Goal: Task Accomplishment & Management: Manage account settings

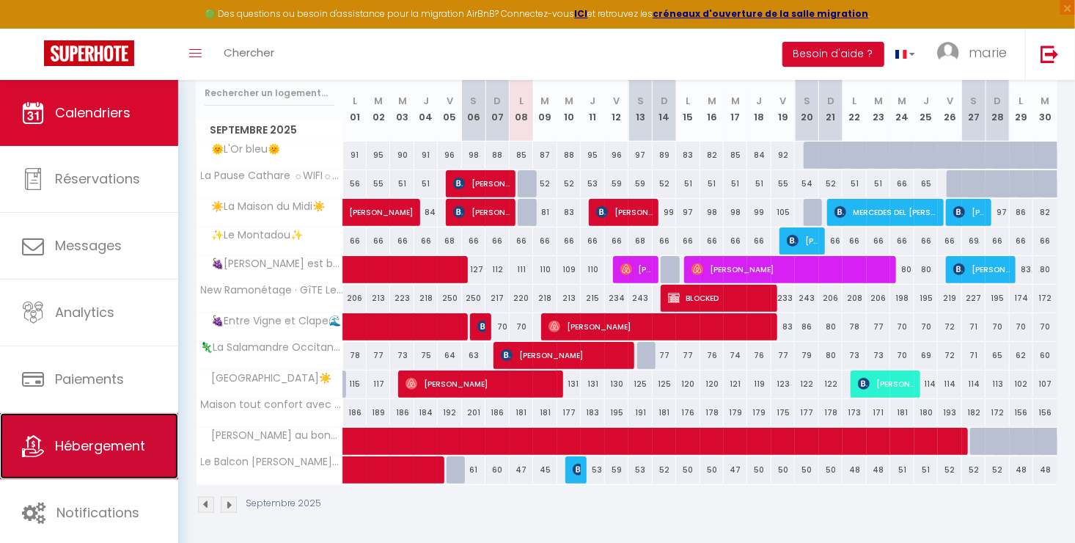
click at [121, 425] on link "Hébergement" at bounding box center [89, 446] width 178 height 66
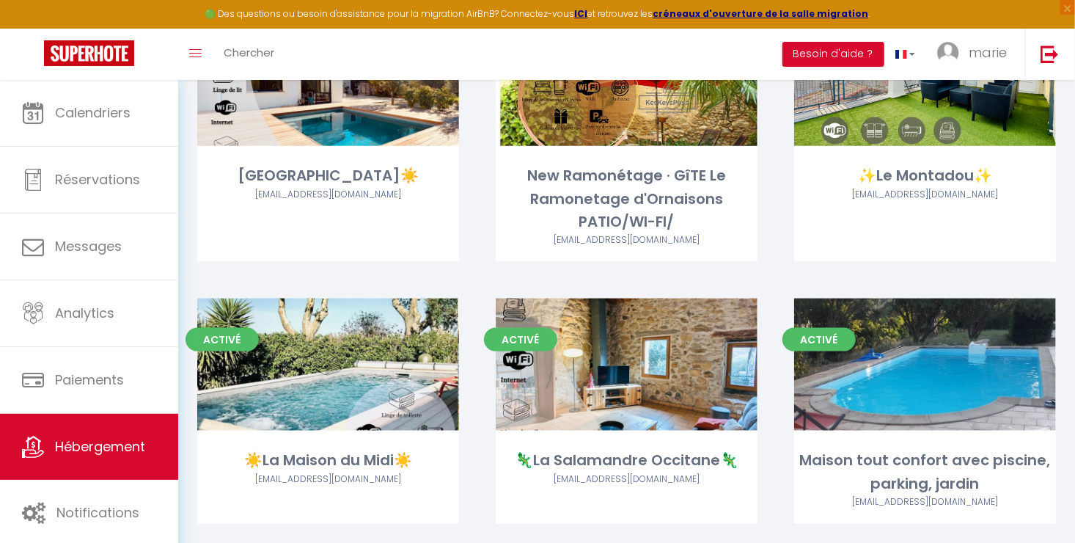
scroll to position [795, 0]
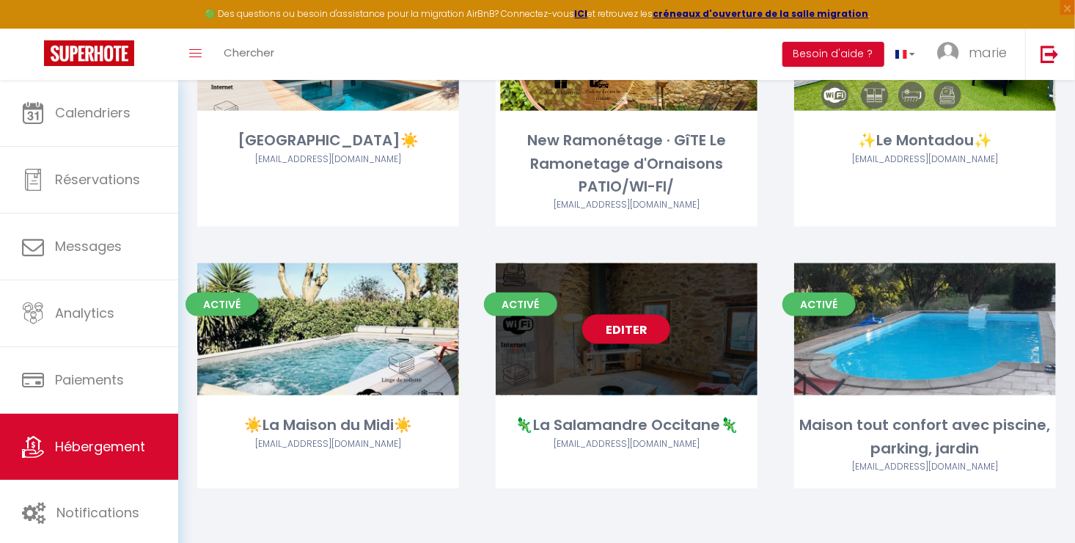
click at [625, 326] on link "Editer" at bounding box center [626, 329] width 88 height 29
select select "3"
select select "2"
select select "1"
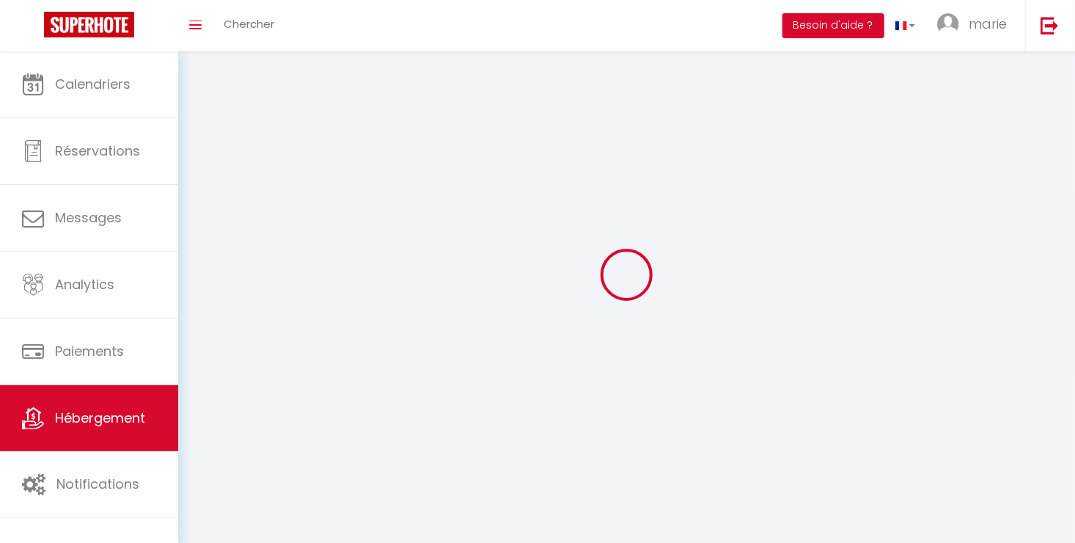
select select
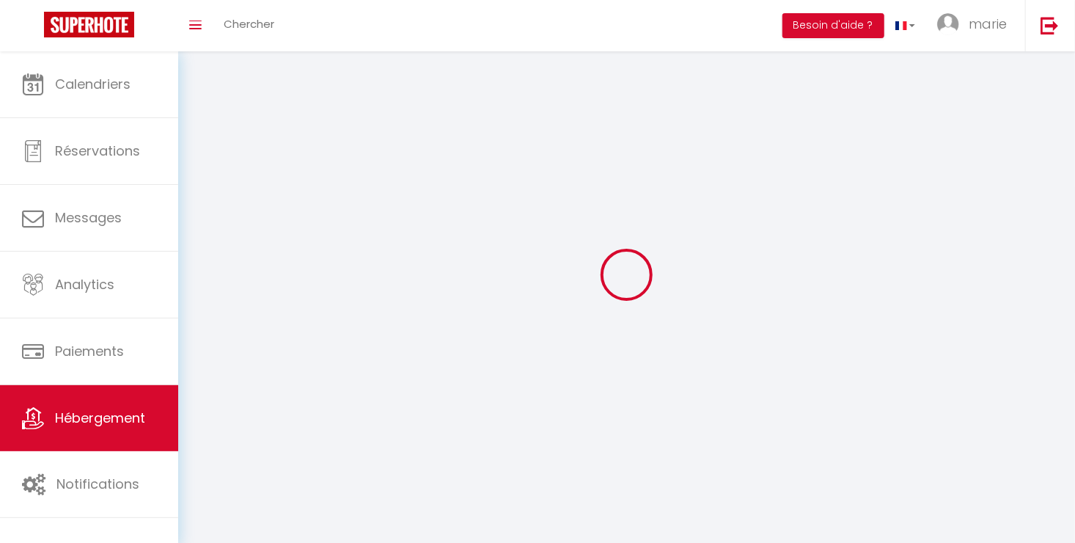
checkbox input "false"
select select
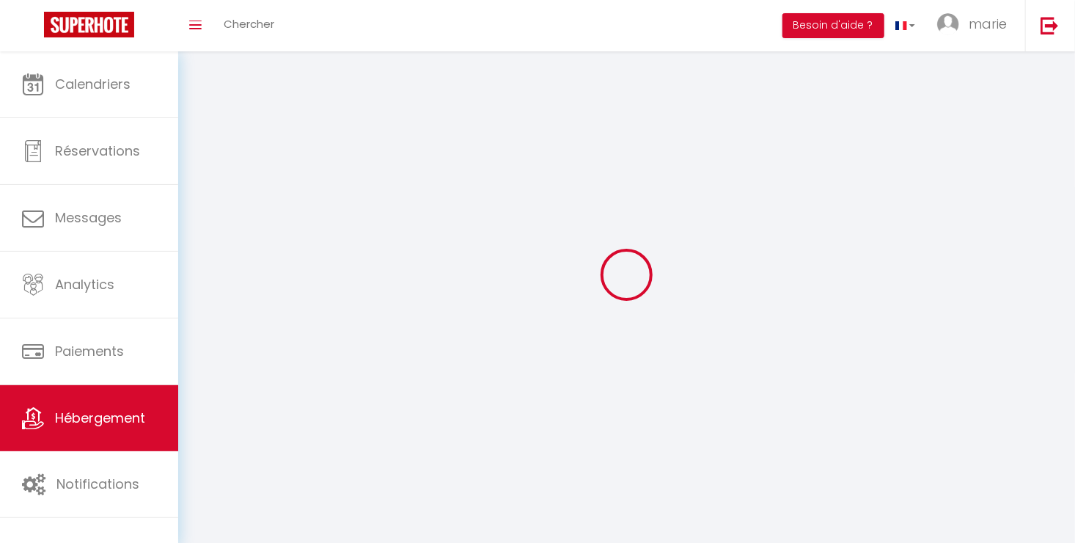
select select
select select "1"
select select
select select "28"
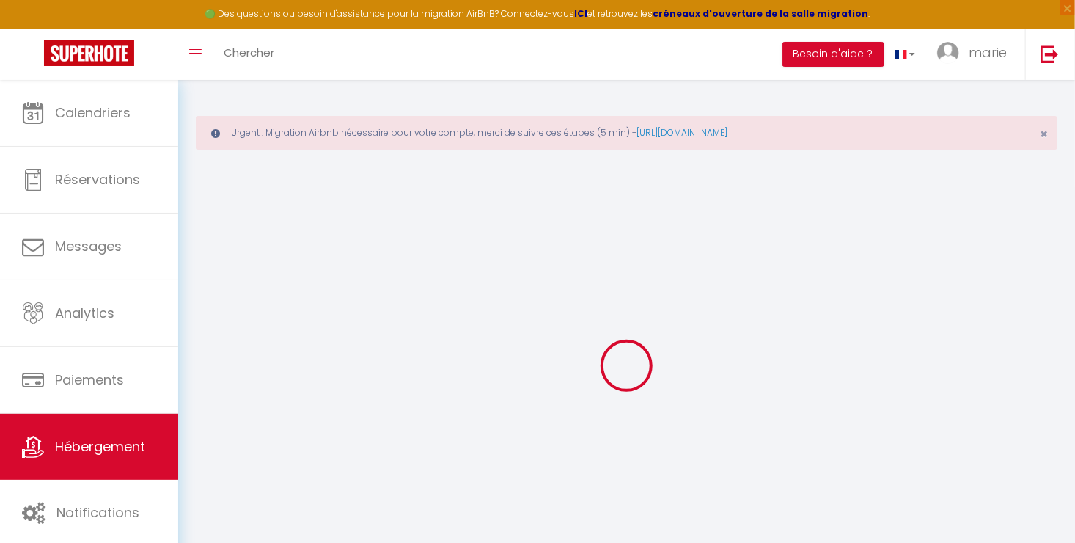
select select
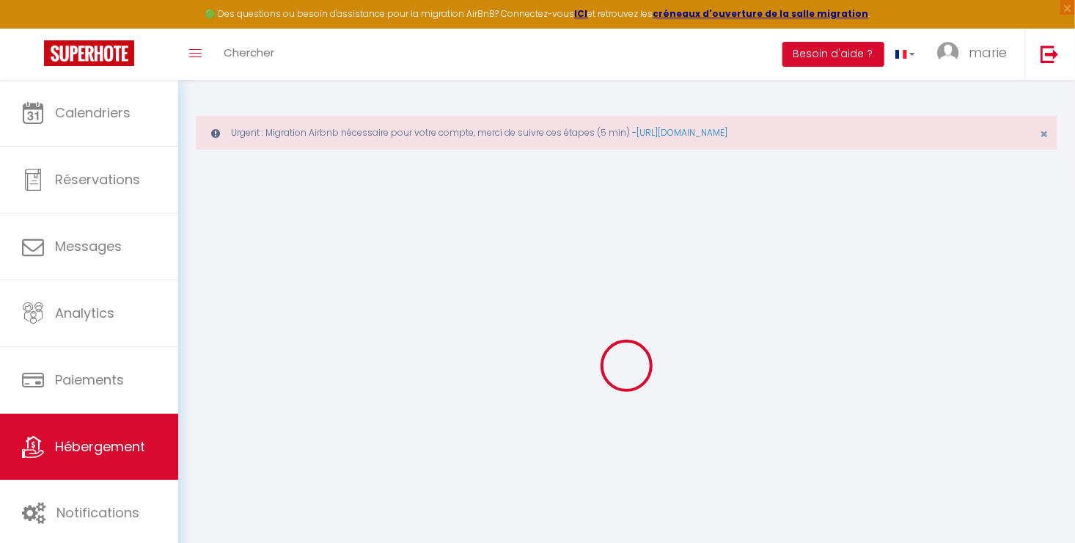
select select
checkbox input "false"
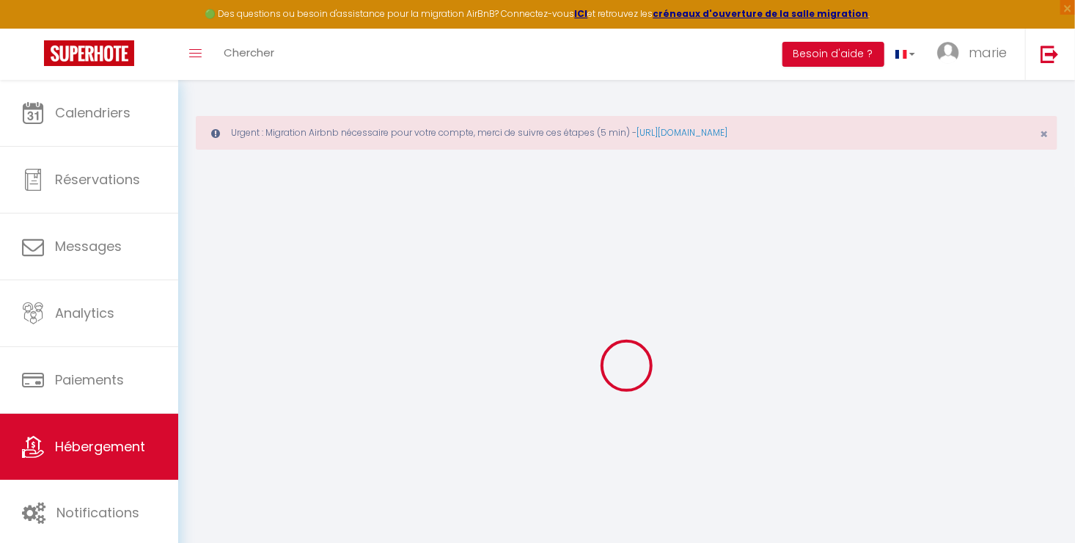
select select
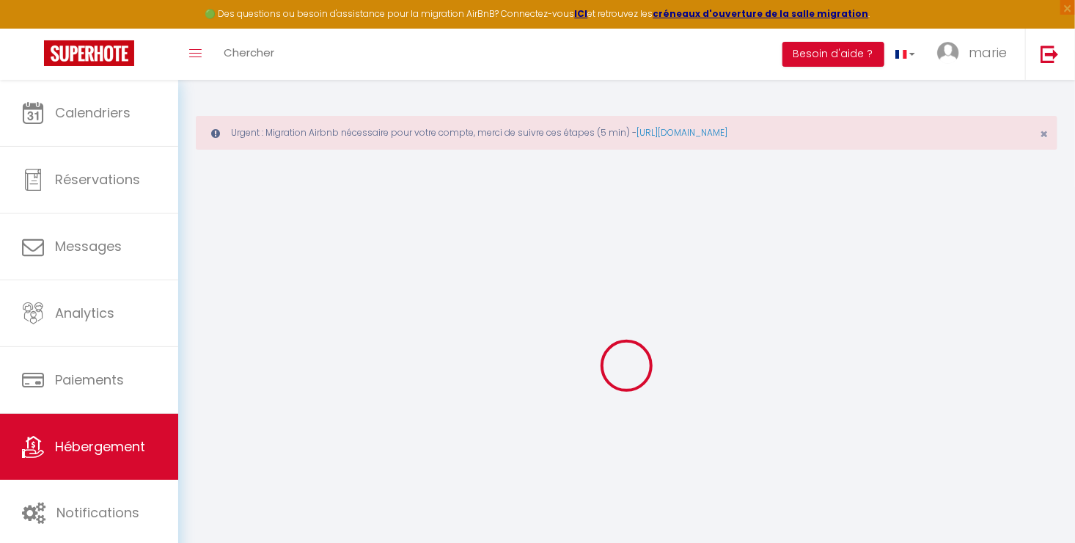
select select
checkbox input "false"
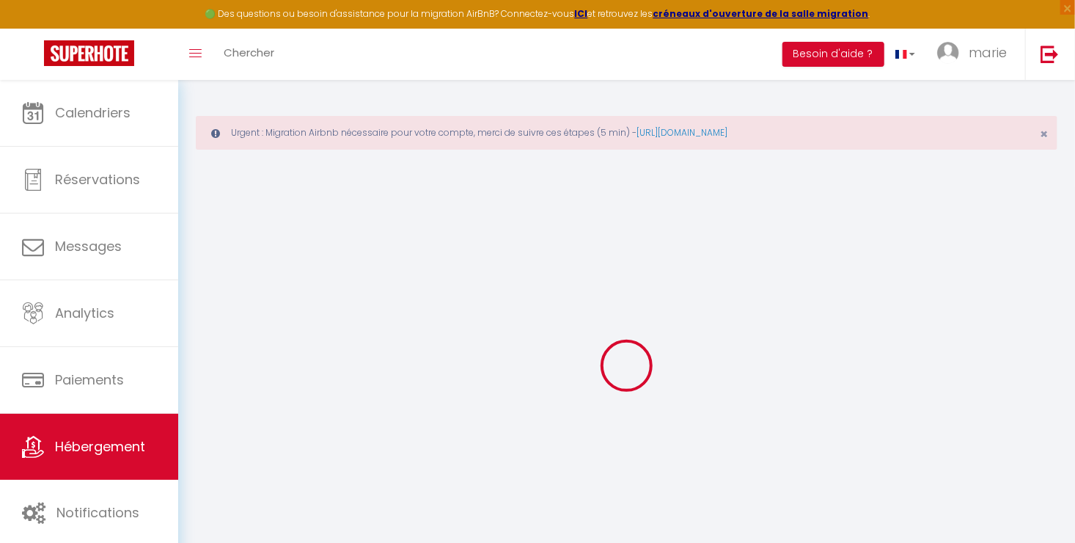
checkbox input "false"
select select
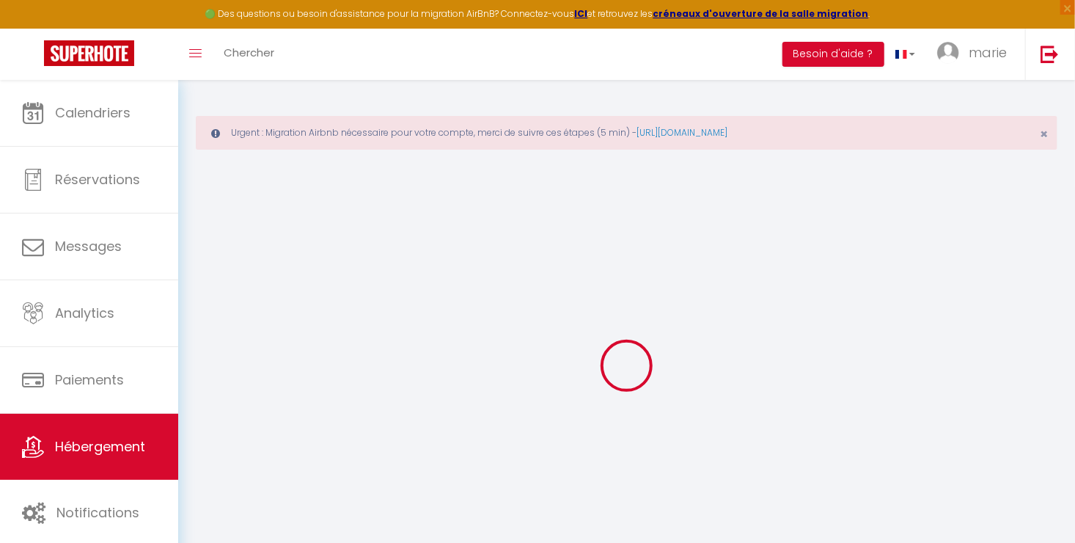
select select
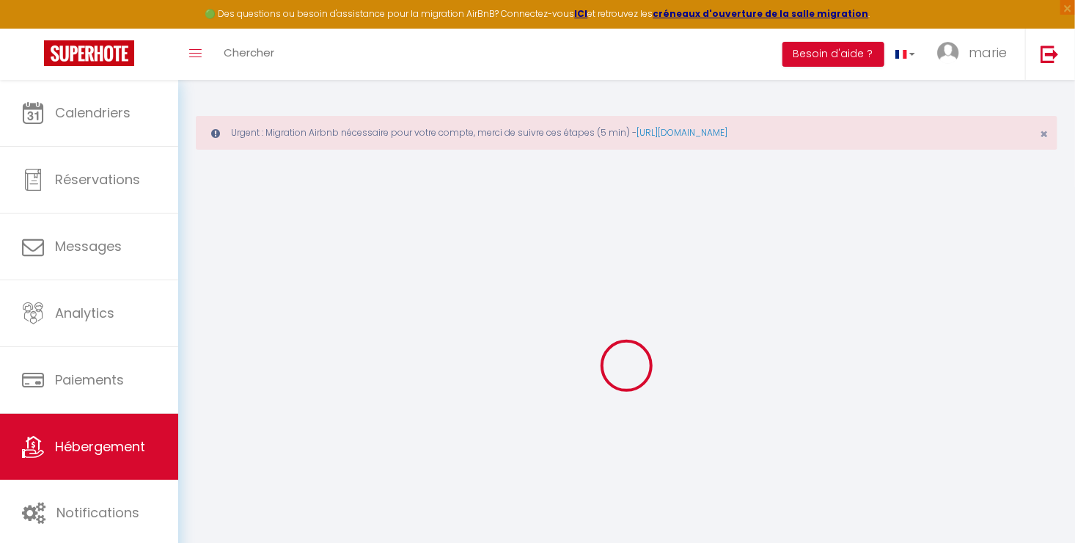
checkbox input "false"
select select
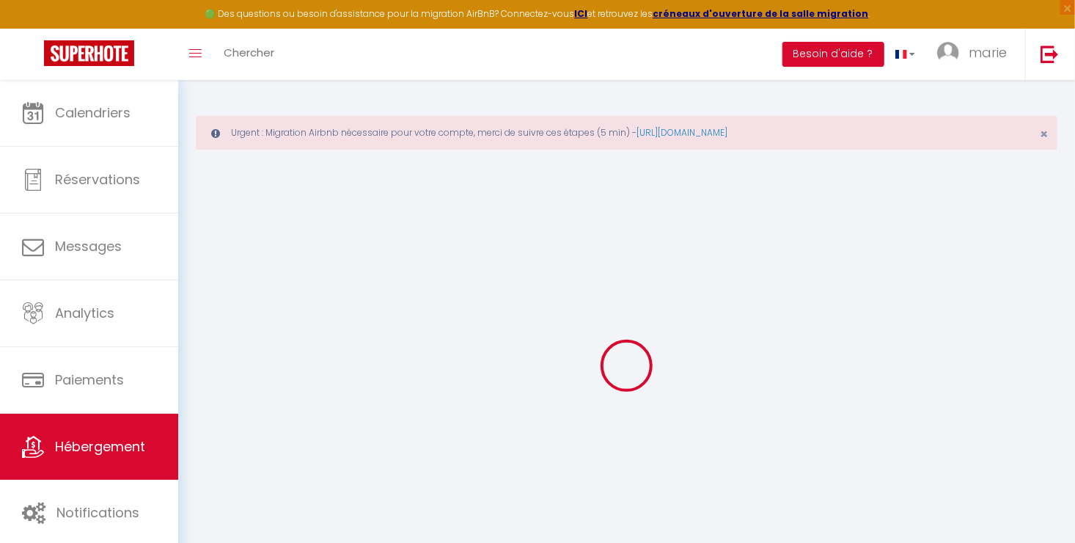
select select
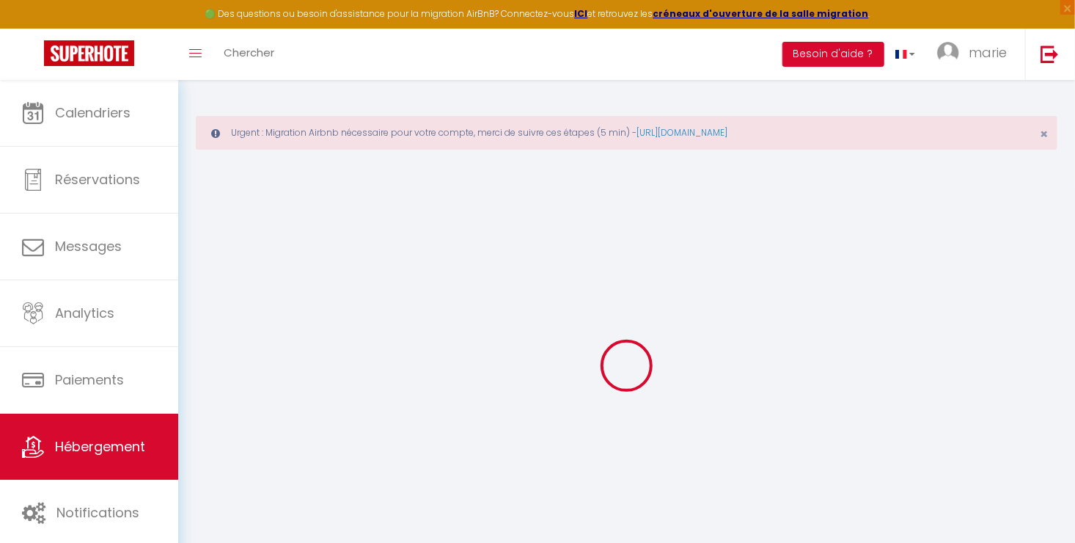
select select
checkbox input "false"
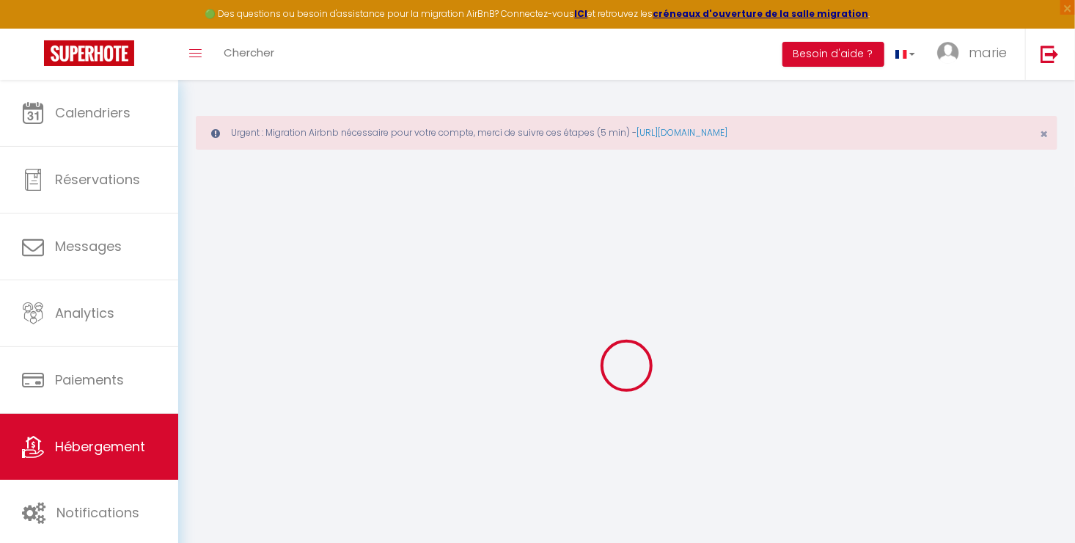
checkbox input "false"
select select
type input "🦎La Salamandre Occitane🦎"
type input "[PERSON_NAME]"
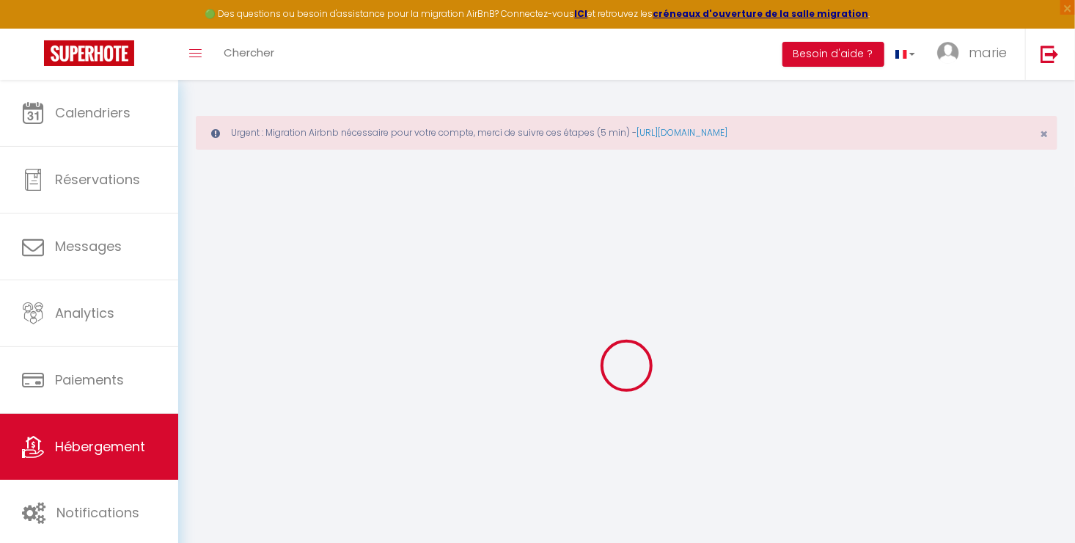
select select "2"
type input "95"
type input "75"
type input "200"
select select
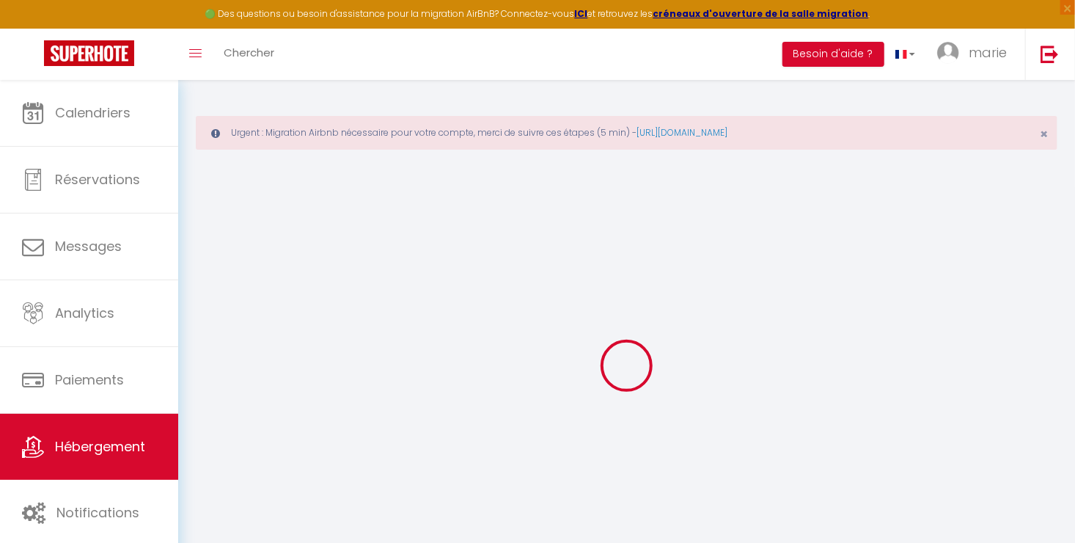
select select
type input "12 Tour de ville"
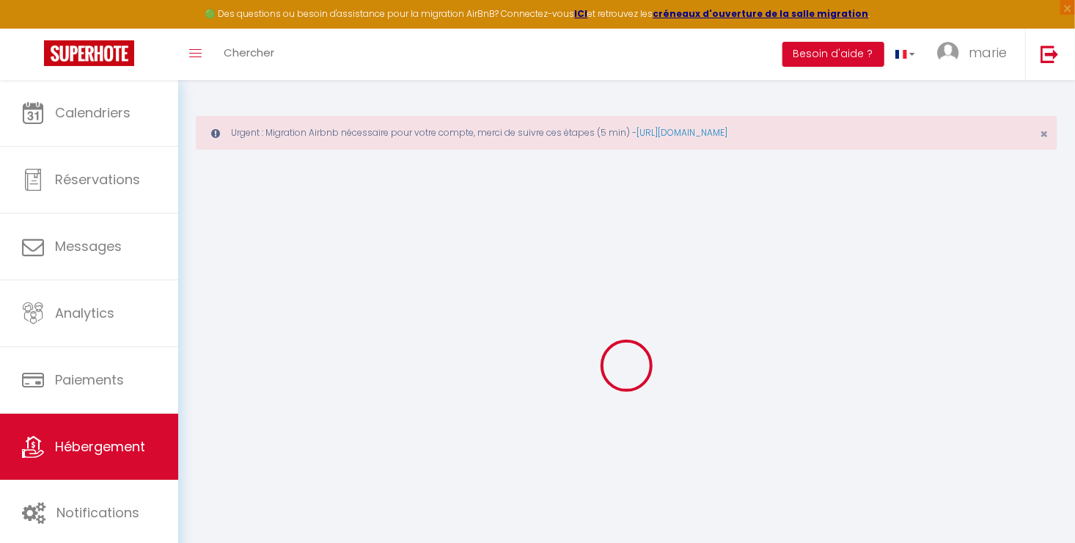
type input "11120"
type input "Bize-Minervois"
type input "[EMAIL_ADDRESS][DOMAIN_NAME]"
select select "13344"
checkbox input "false"
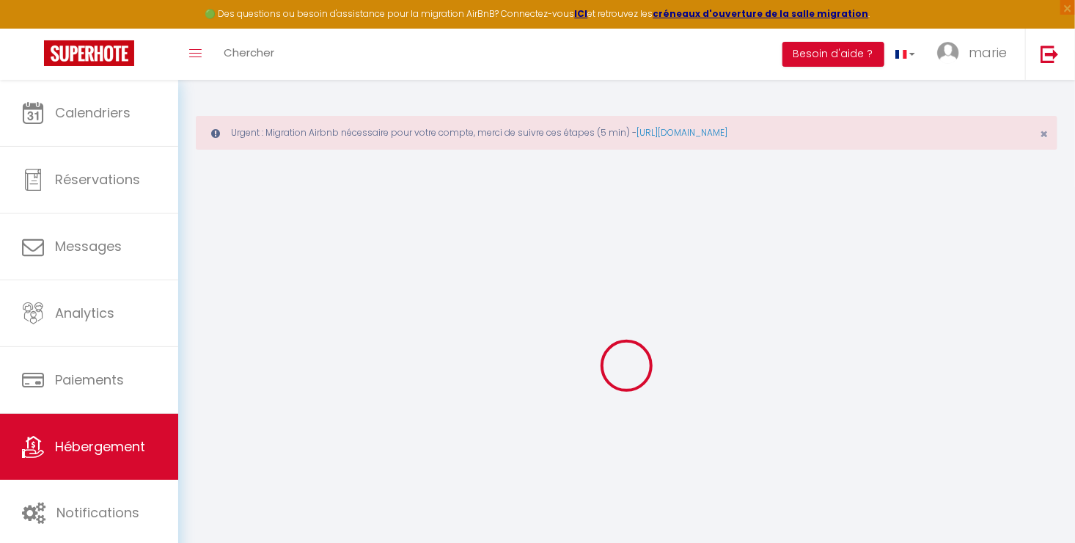
checkbox input "false"
type input "0"
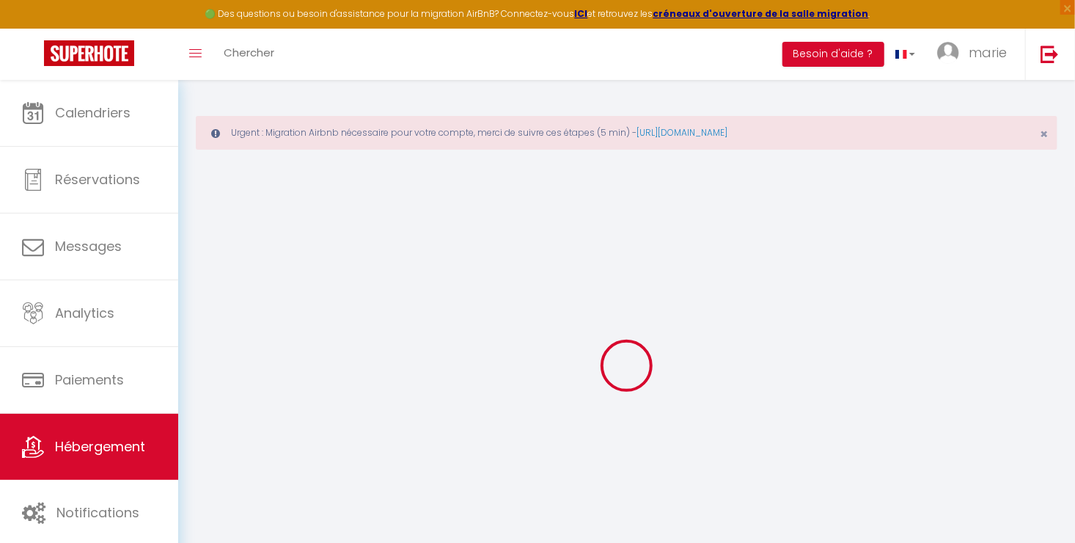
type input "0"
select select
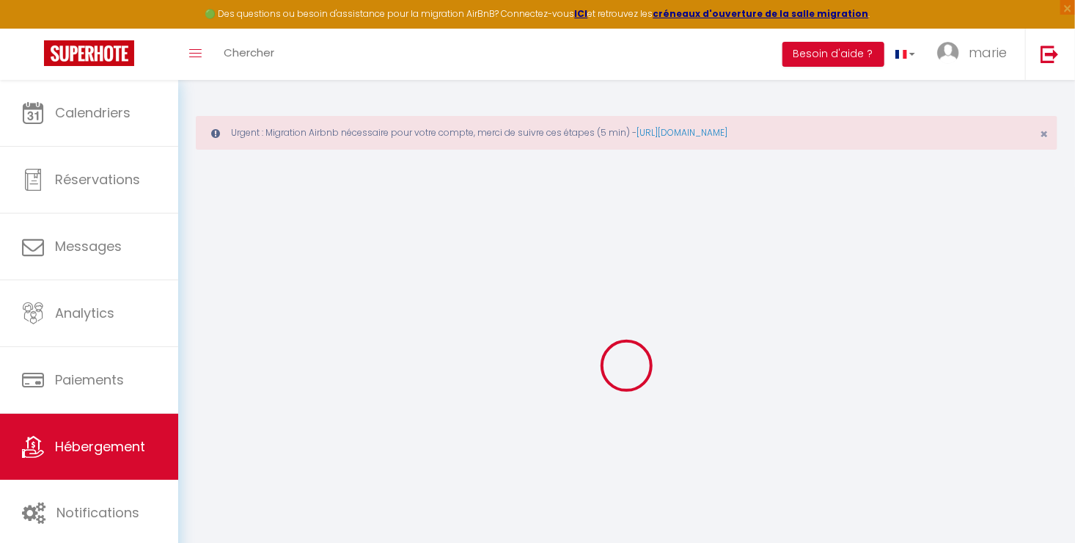
select select
checkbox input "false"
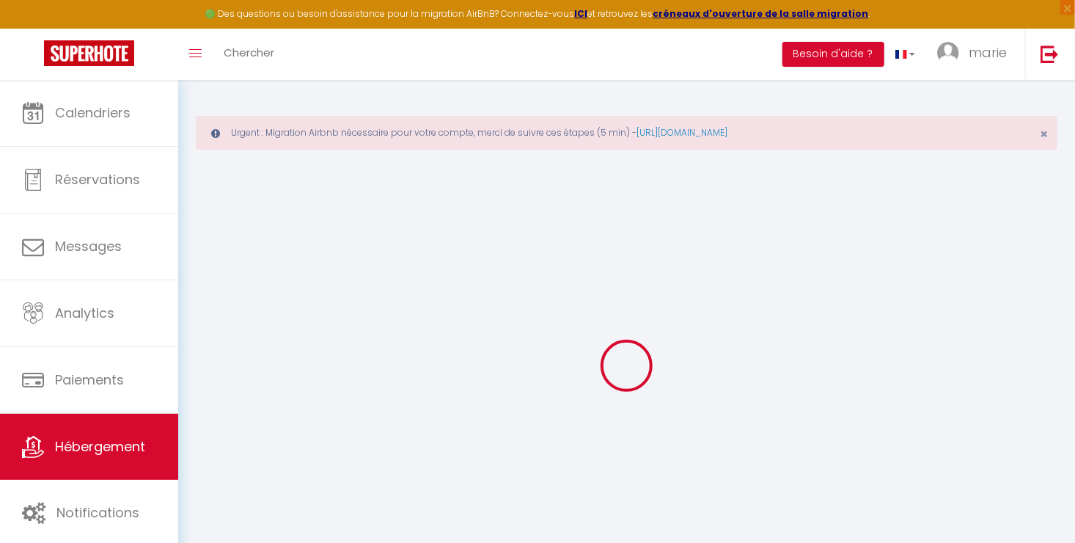
checkbox input "false"
select select
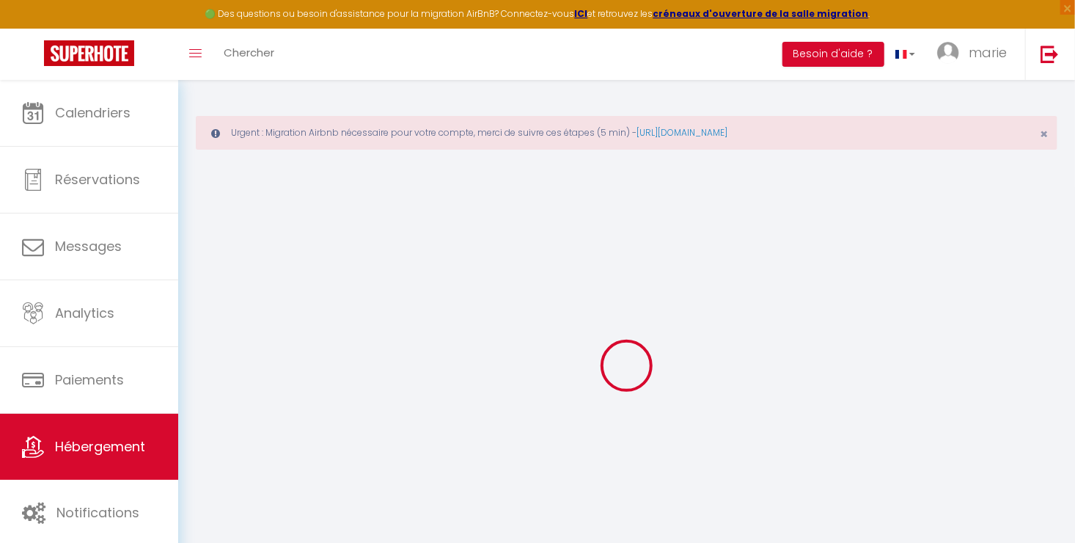
select select
checkbox input "false"
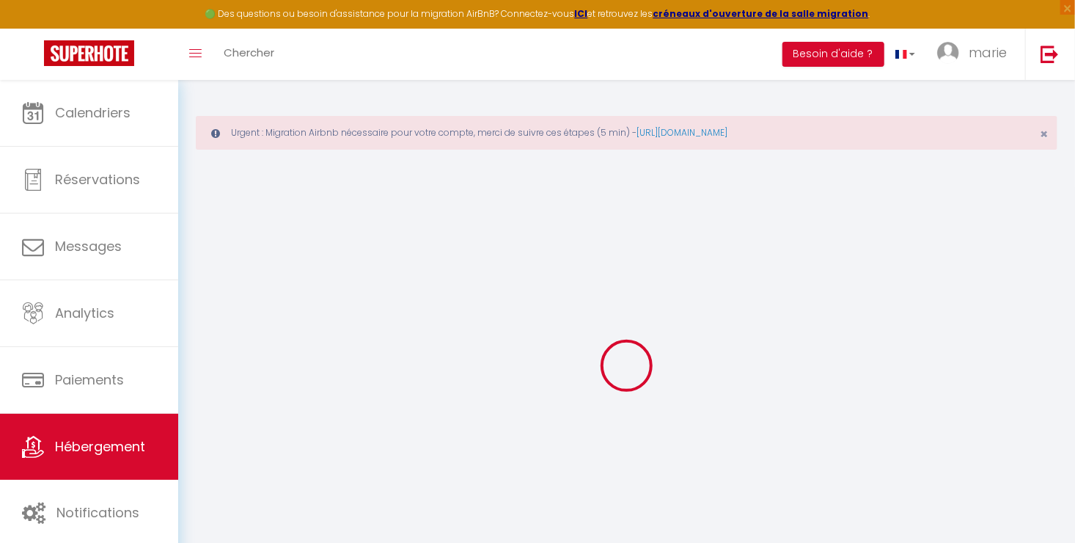
checkbox input "false"
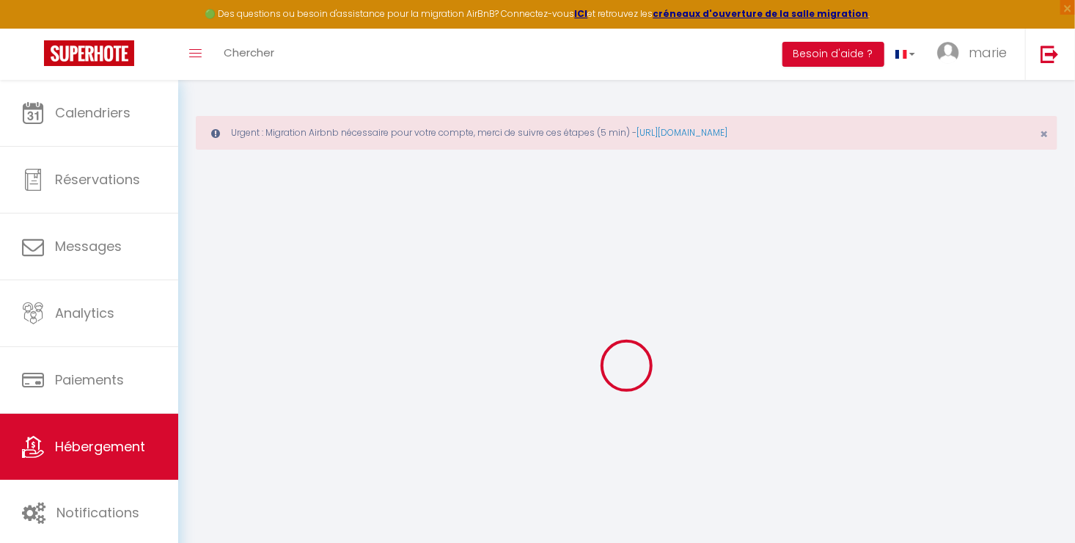
checkbox input "false"
select select "16:00"
select select
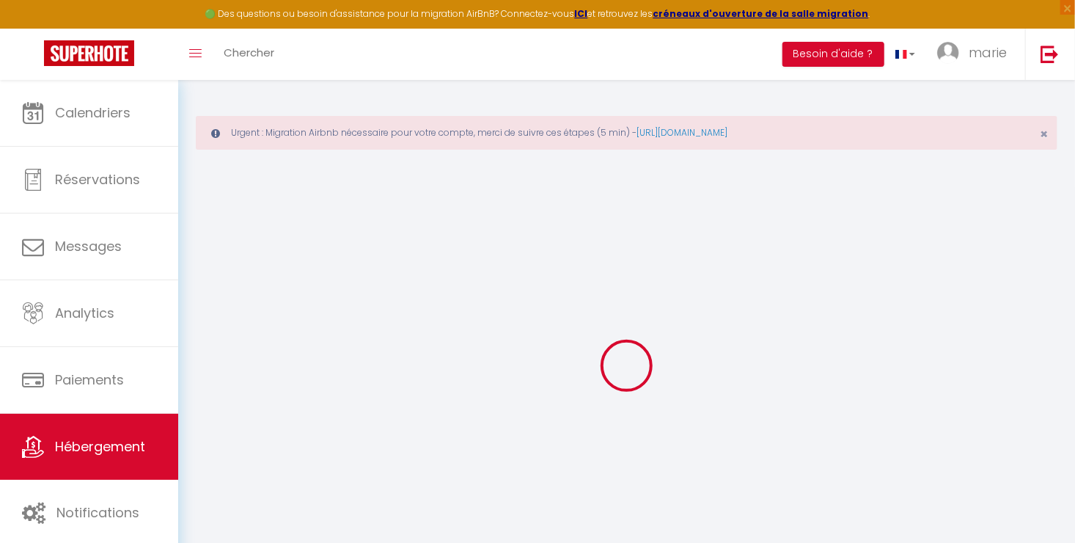
select select "11:00"
select select "30"
select select "120"
select select
checkbox input "false"
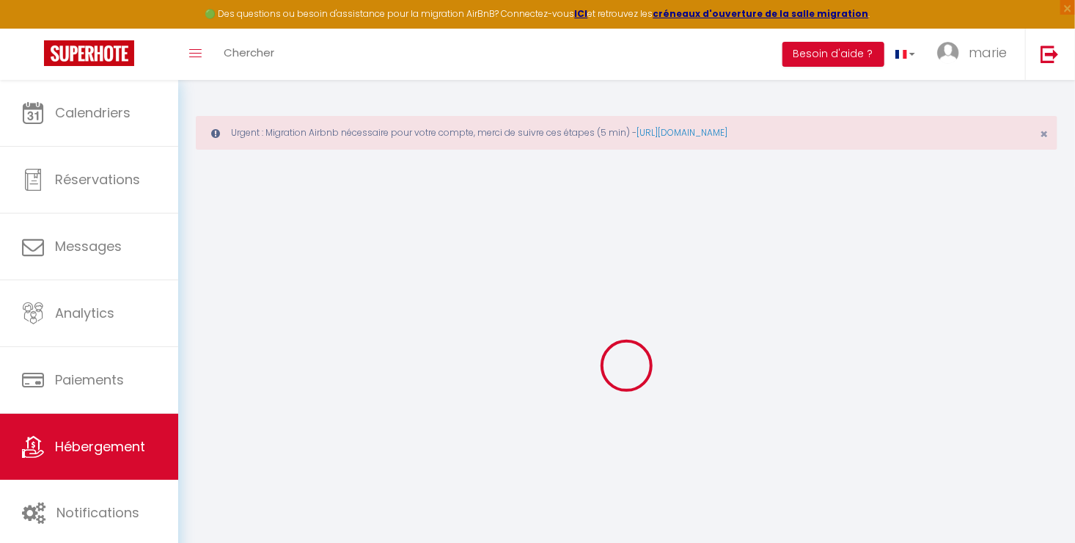
checkbox input "false"
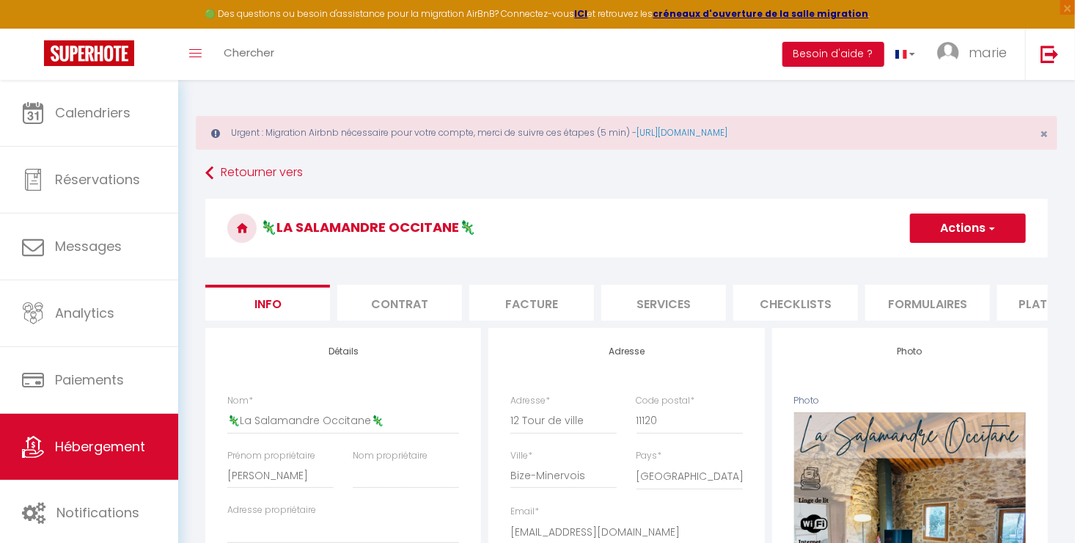
select select
checkbox input "false"
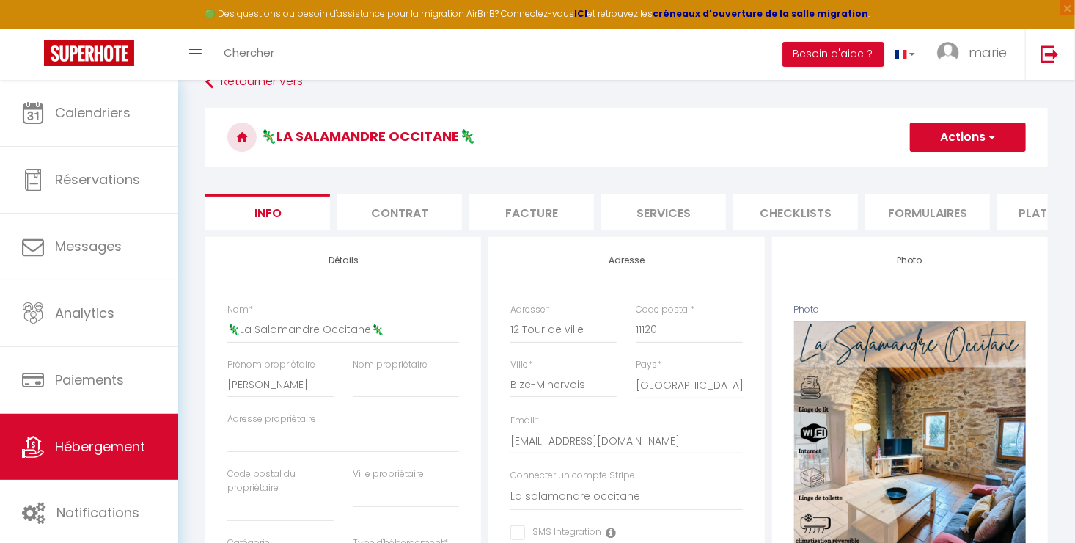
scroll to position [88, 0]
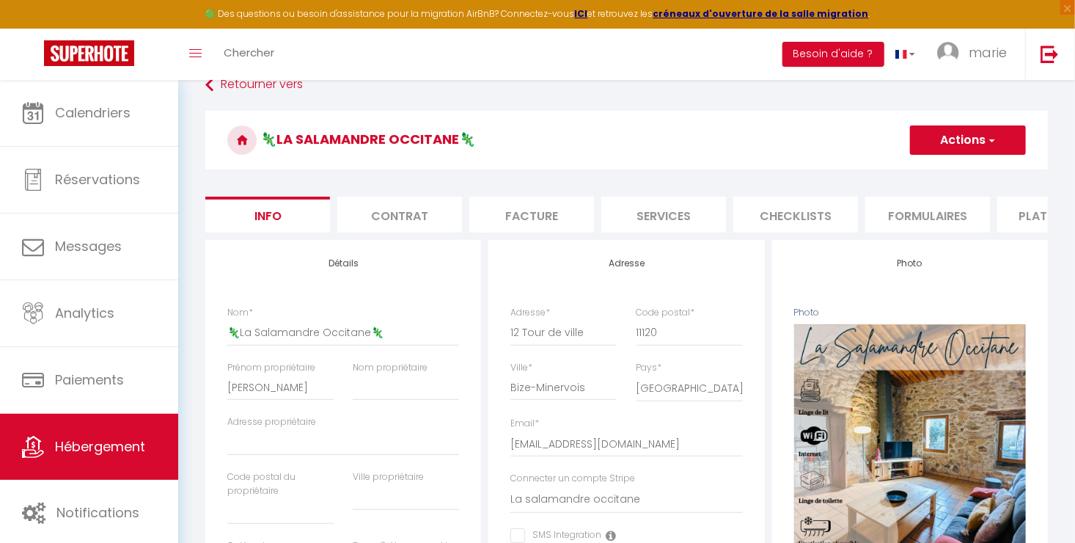
click at [994, 121] on h3 "🦎La Salamandre Occitane🦎" at bounding box center [626, 140] width 842 height 59
click at [989, 131] on button "Actions" at bounding box center [968, 139] width 116 height 29
click at [672, 153] on h3 "🦎La Salamandre Occitane🦎" at bounding box center [626, 140] width 842 height 59
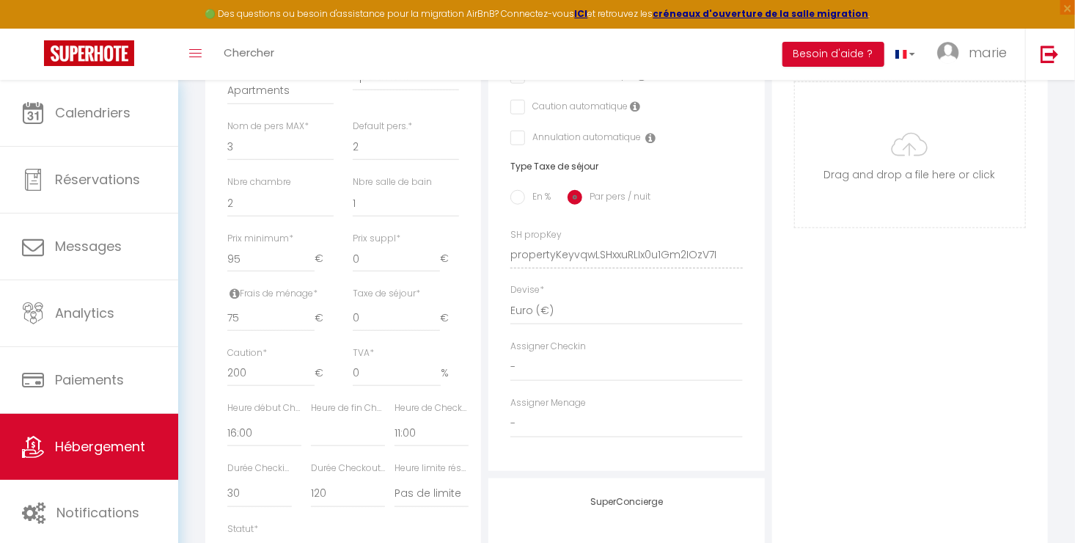
scroll to position [821, 0]
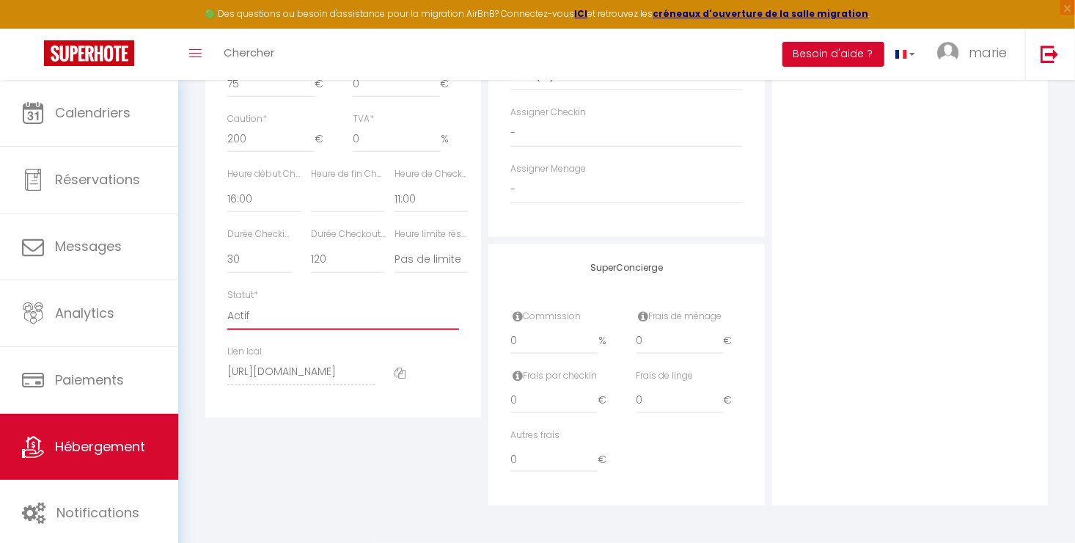
click at [263, 313] on select "Actif Pas actif" at bounding box center [343, 316] width 232 height 28
select select "0"
click at [227, 302] on select "Actif Pas actif" at bounding box center [343, 316] width 232 height 28
select select
checkbox input "false"
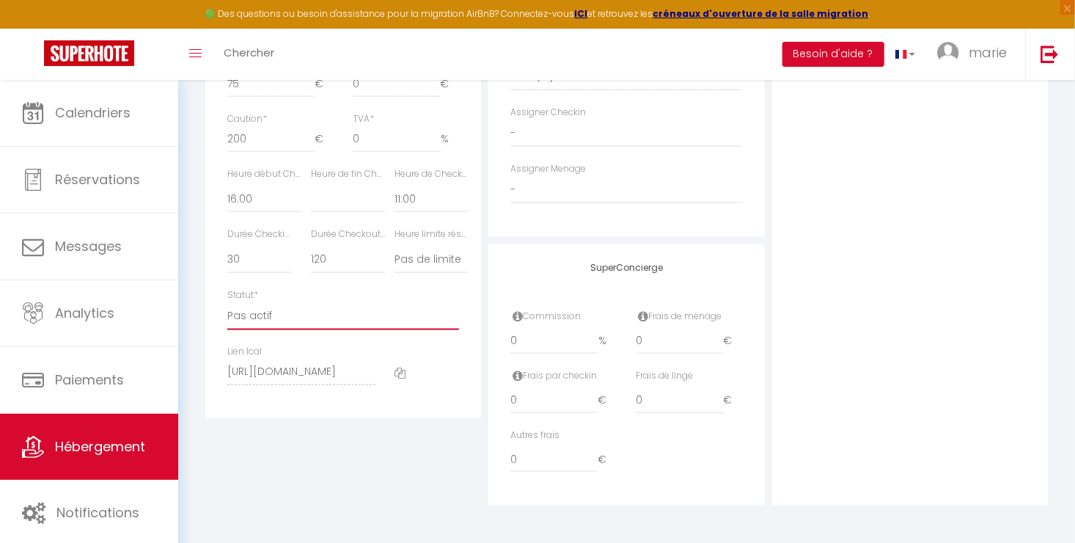
checkbox input "false"
